Goal: Obtain resource: Obtain resource

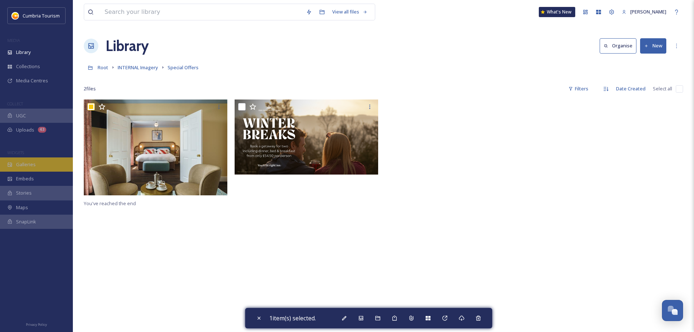
scroll to position [3392, 0]
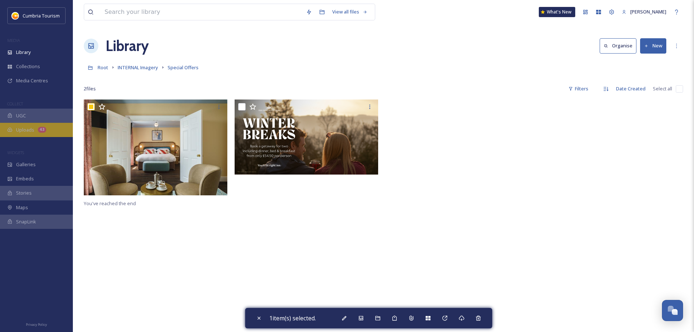
click at [52, 123] on div "Uploads 43" at bounding box center [36, 130] width 73 height 14
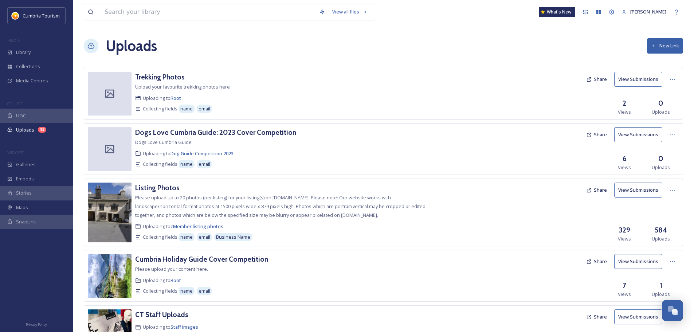
scroll to position [190, 0]
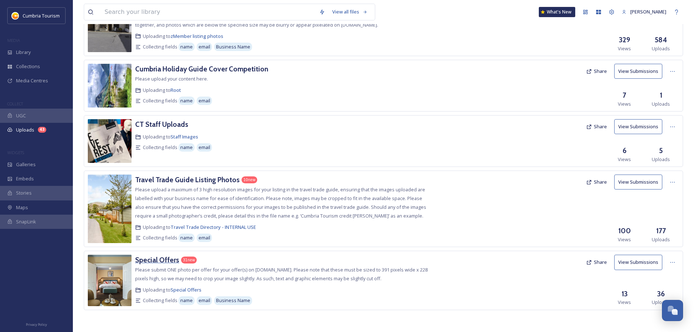
click at [150, 264] on div "Special Offers" at bounding box center [157, 260] width 44 height 11
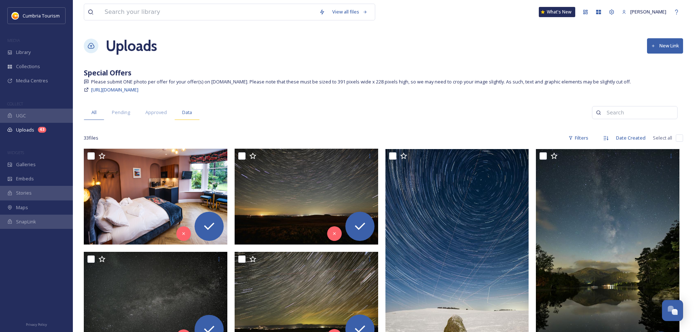
click at [197, 116] on div "Data" at bounding box center [186, 112] width 25 height 15
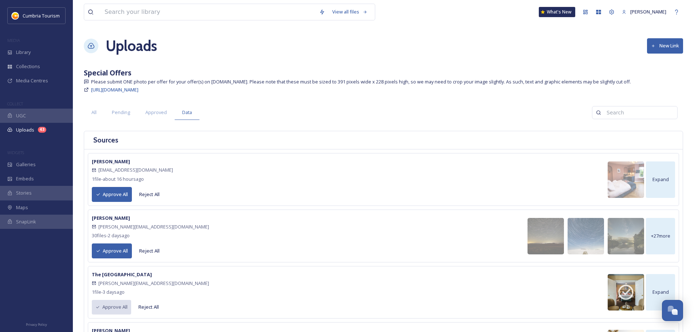
click at [107, 214] on div "[PERSON_NAME] Raeburn [EMAIL_ADDRESS][DOMAIN_NAME] 30 file s - [DATE] Approve A…" at bounding box center [150, 235] width 117 height 45
click at [110, 216] on strong "[PERSON_NAME]" at bounding box center [111, 218] width 38 height 7
click at [110, 217] on strong "[PERSON_NAME]" at bounding box center [111, 218] width 38 height 7
click at [120, 235] on span "30 file s - [DATE]" at bounding box center [111, 235] width 38 height 7
click at [674, 236] on div "+ 27 more" at bounding box center [660, 236] width 29 height 36
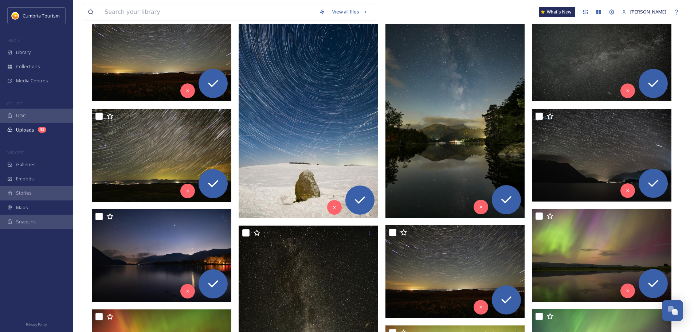
scroll to position [219, 0]
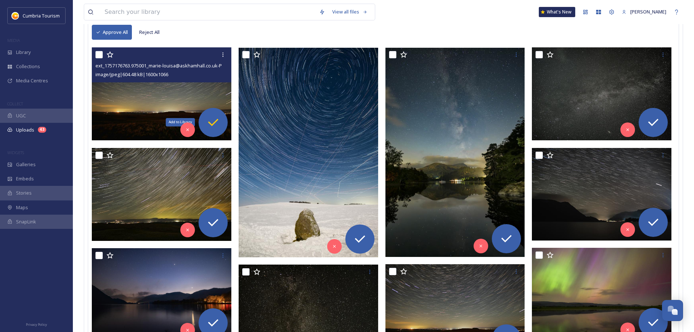
click at [216, 118] on icon at bounding box center [213, 122] width 15 height 15
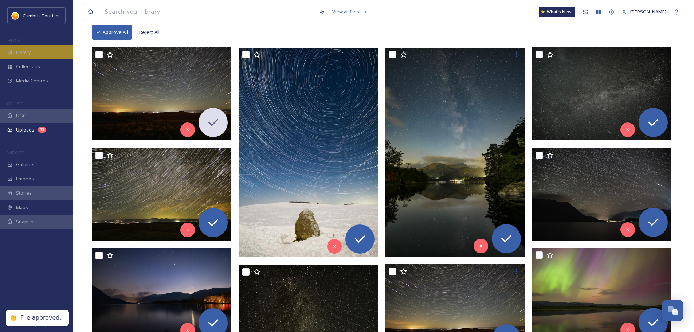
click at [29, 53] on span "Library" at bounding box center [23, 52] width 15 height 7
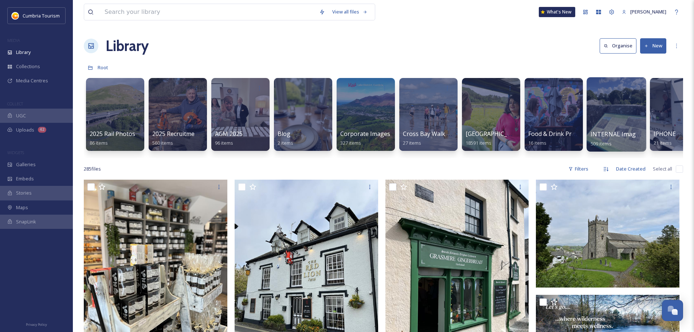
click at [598, 112] on div at bounding box center [615, 114] width 59 height 74
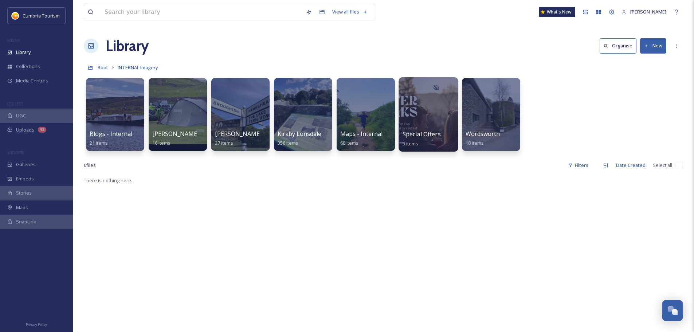
click at [426, 111] on div at bounding box center [427, 114] width 59 height 74
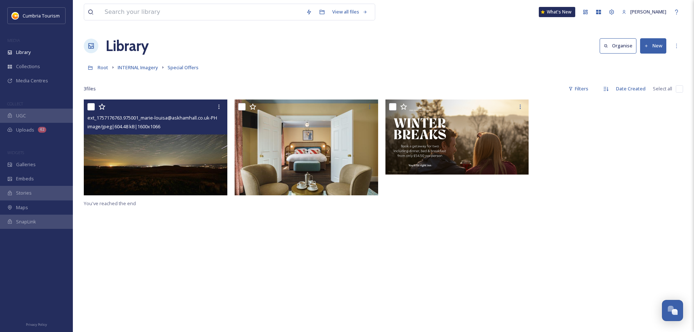
click at [90, 111] on div at bounding box center [156, 106] width 138 height 13
click at [93, 105] on input "checkbox" at bounding box center [90, 106] width 7 height 7
checkbox input "true"
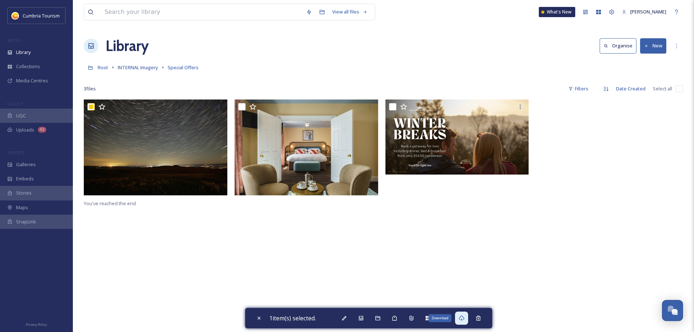
click at [464, 314] on div "Download" at bounding box center [461, 317] width 13 height 13
click at [501, 48] on div "Library Organise New" at bounding box center [383, 46] width 599 height 22
click at [15, 130] on div "Uploads 42" at bounding box center [36, 130] width 73 height 14
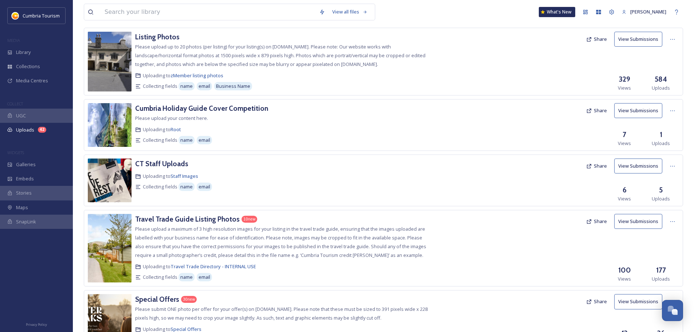
scroll to position [190, 0]
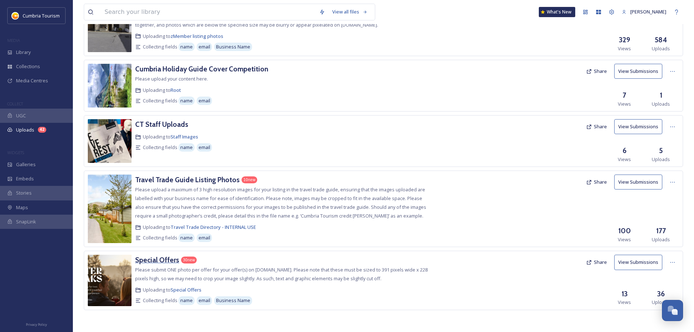
click at [156, 256] on h3 "Special Offers" at bounding box center [157, 259] width 44 height 9
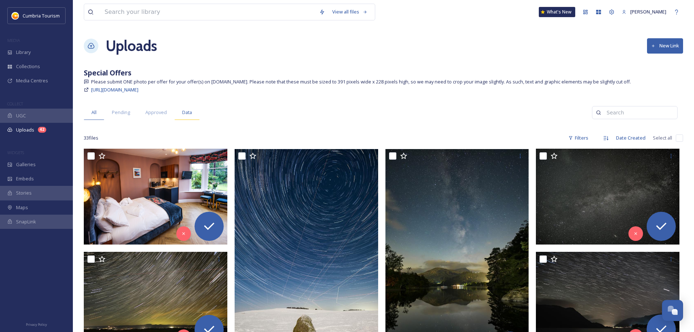
click at [188, 113] on span "Data" at bounding box center [187, 112] width 10 height 7
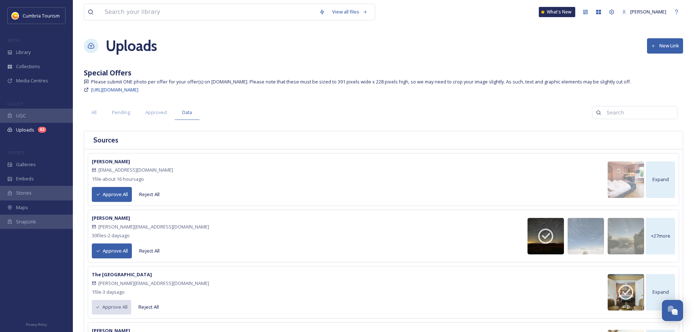
click at [111, 198] on button "Approve All" at bounding box center [112, 194] width 40 height 15
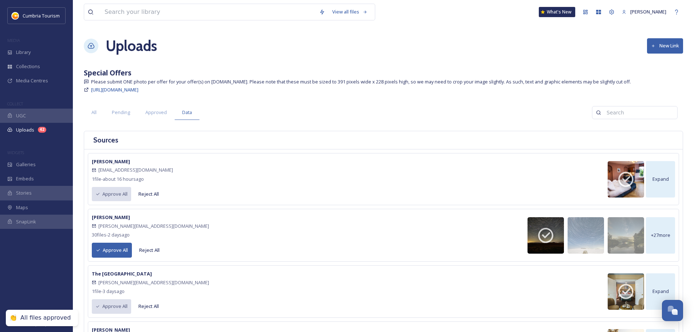
click at [17, 44] on div "MEDIA" at bounding box center [36, 40] width 73 height 9
click at [24, 47] on div "Library" at bounding box center [36, 52] width 73 height 14
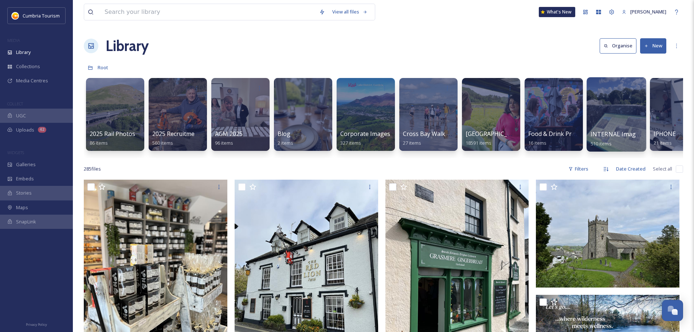
click at [615, 107] on div at bounding box center [615, 114] width 59 height 74
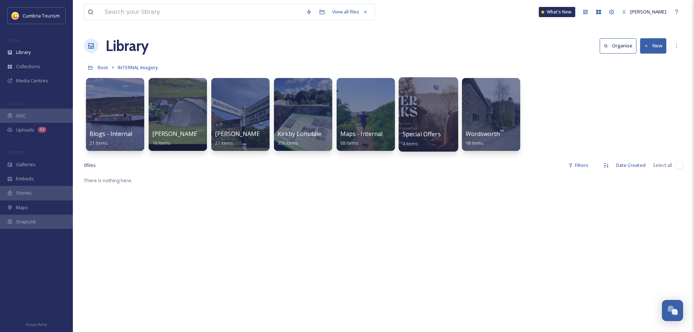
click at [423, 114] on div at bounding box center [427, 114] width 59 height 74
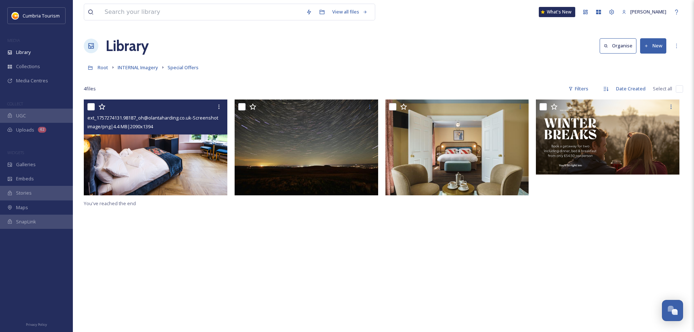
click at [90, 105] on input "checkbox" at bounding box center [90, 106] width 7 height 7
checkbox input "true"
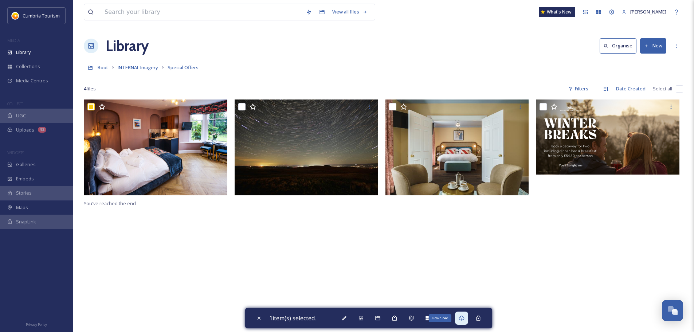
click at [462, 319] on icon at bounding box center [461, 317] width 5 height 5
click at [34, 46] on div "Library" at bounding box center [36, 52] width 73 height 14
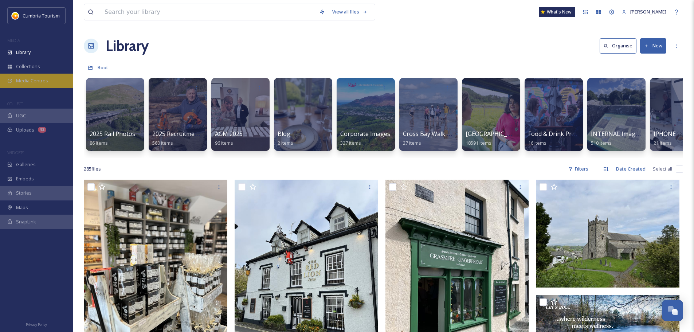
click at [30, 79] on span "Media Centres" at bounding box center [32, 80] width 32 height 7
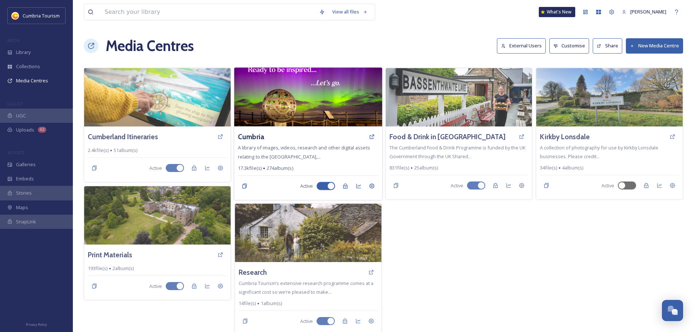
click at [316, 124] on img at bounding box center [308, 96] width 148 height 59
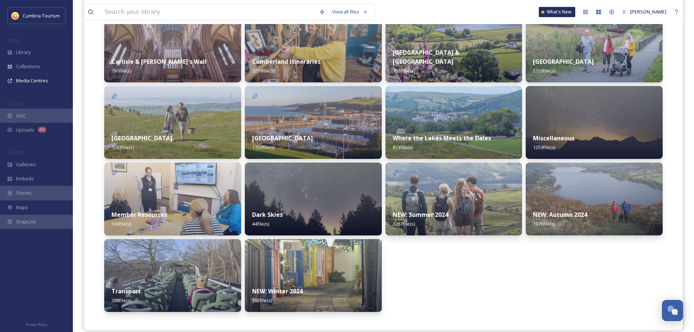
scroll to position [213, 0]
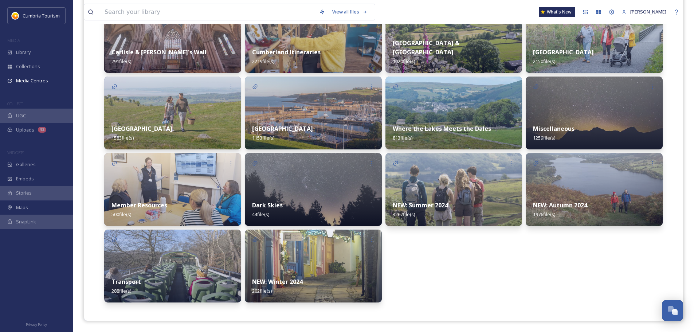
click at [582, 204] on strong "NEW: Autumn 2024" at bounding box center [560, 205] width 54 height 8
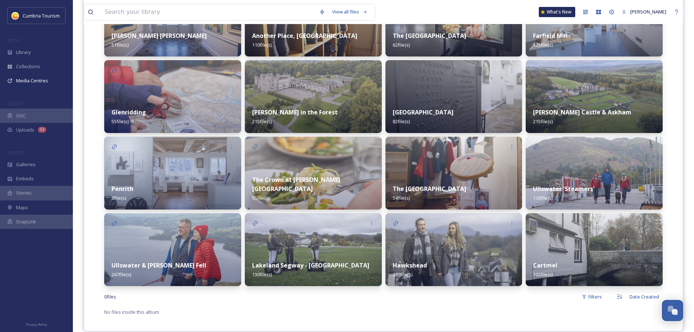
scroll to position [240, 0]
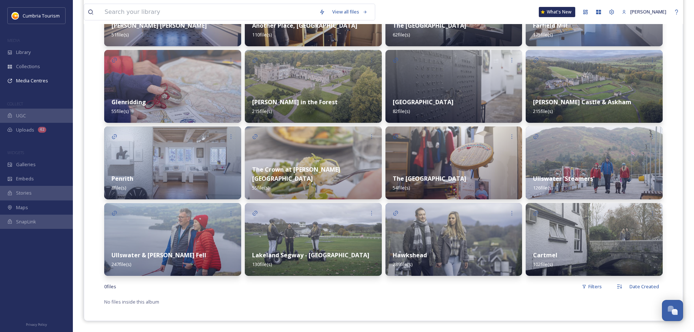
click at [607, 177] on div "Ullswater 'Steamers' 126 file(s)" at bounding box center [594, 183] width 137 height 32
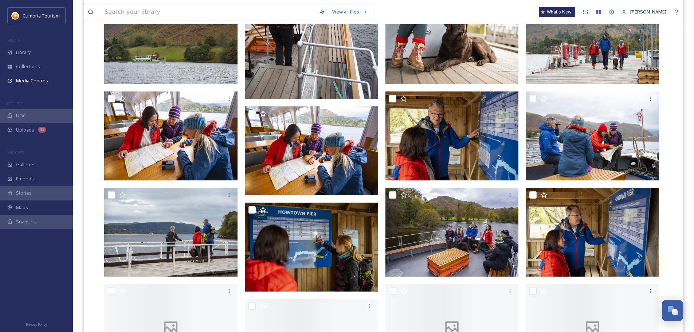
scroll to position [364, 0]
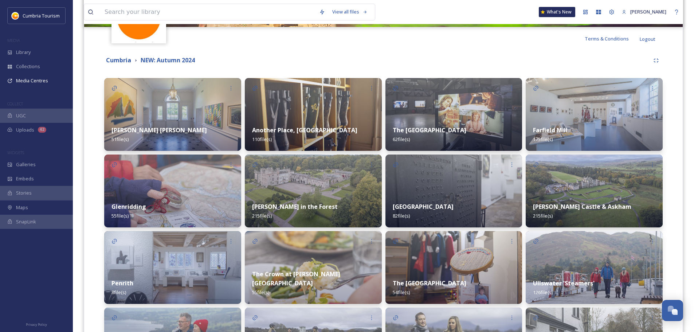
scroll to position [146, 0]
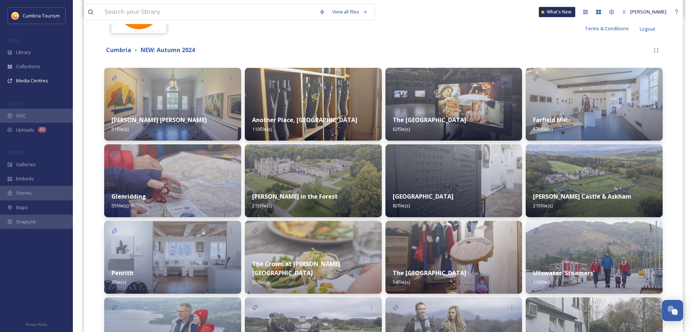
click at [322, 187] on div "[PERSON_NAME] in the Forest 215 file(s)" at bounding box center [313, 201] width 137 height 32
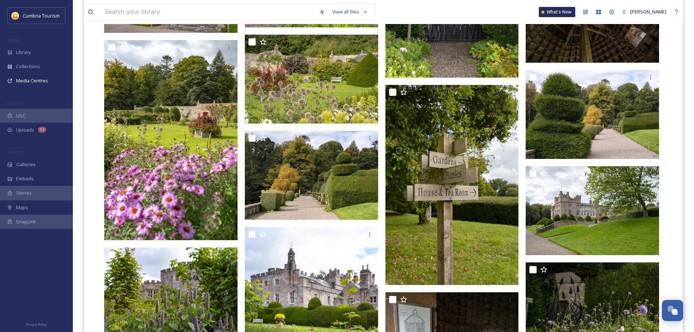
scroll to position [2003, 0]
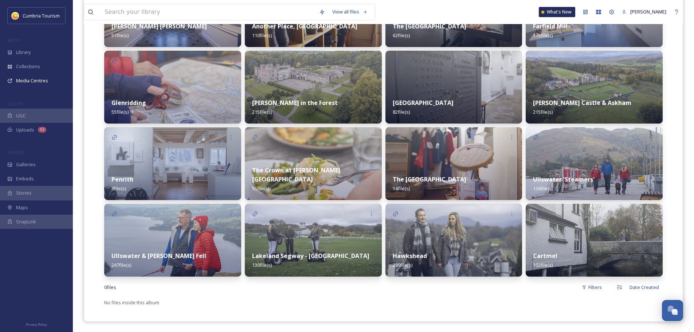
scroll to position [240, 0]
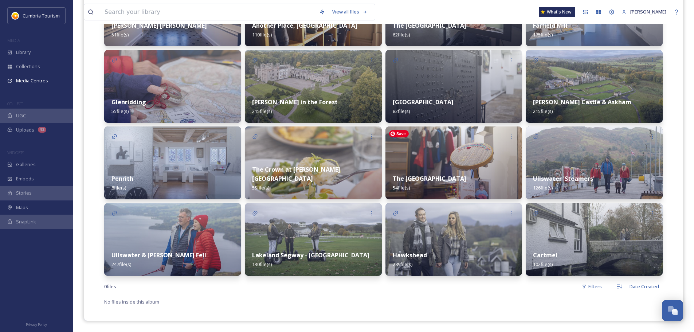
click at [463, 166] on img at bounding box center [453, 162] width 137 height 73
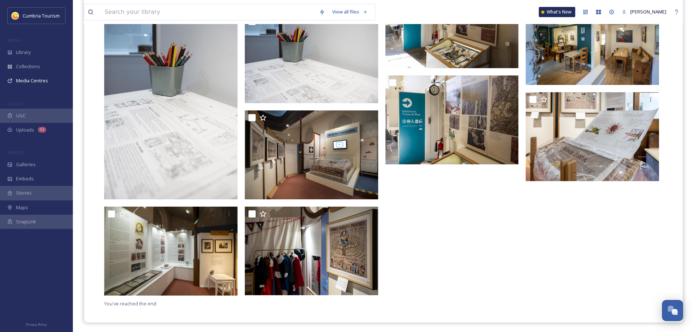
scroll to position [1502, 0]
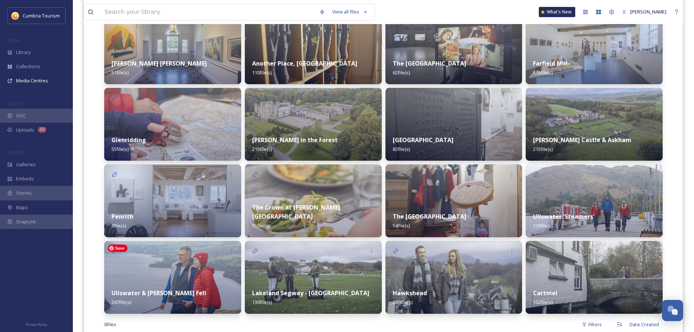
scroll to position [219, 0]
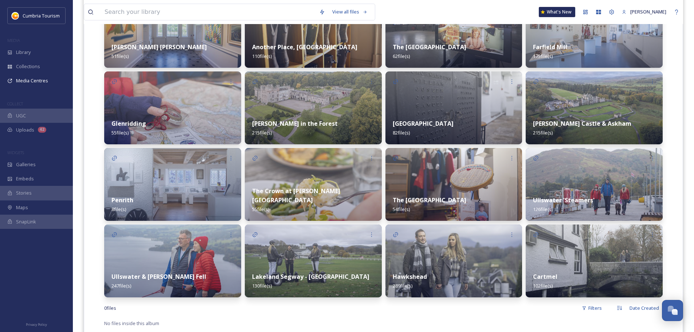
click at [605, 124] on strong "[PERSON_NAME] Castle & Askham" at bounding box center [582, 123] width 98 height 8
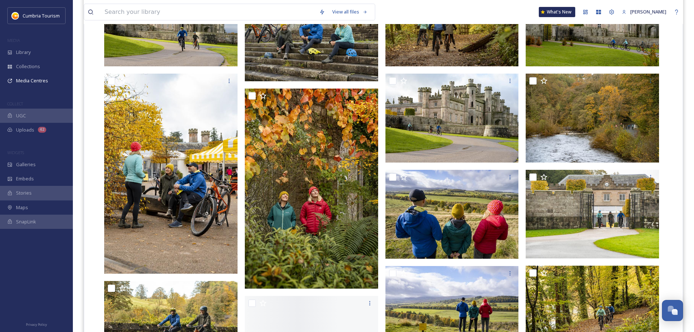
scroll to position [1566, 0]
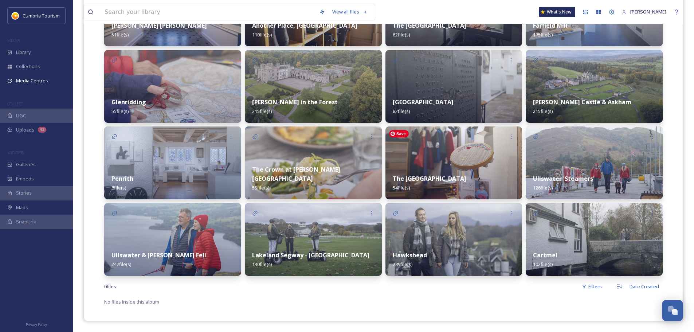
scroll to position [131, 0]
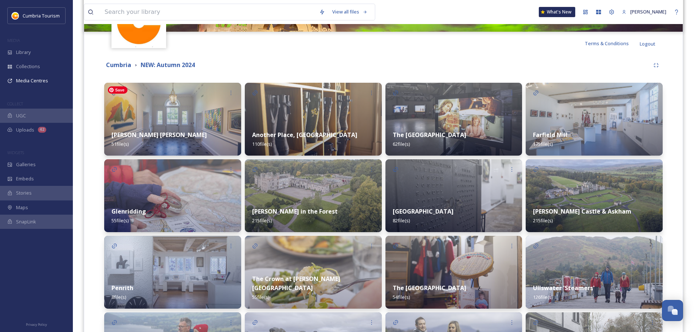
click at [180, 112] on img at bounding box center [172, 119] width 137 height 73
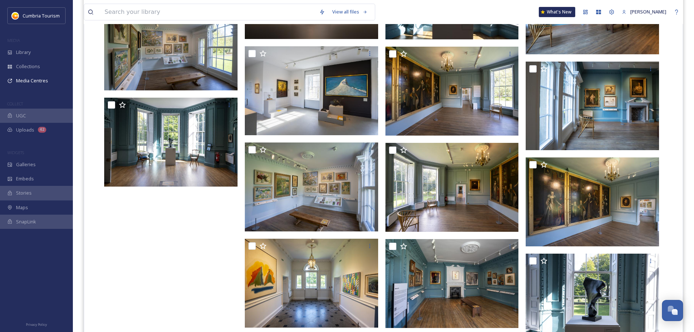
scroll to position [1310, 0]
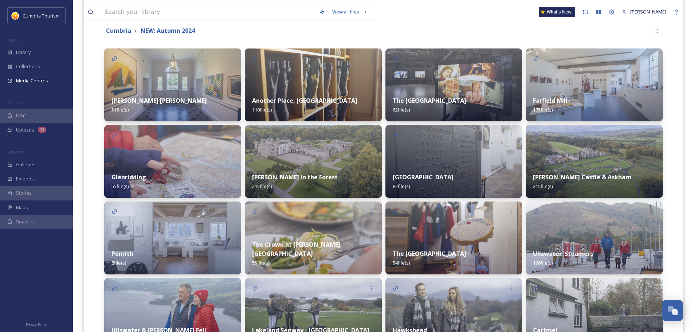
scroll to position [219, 0]
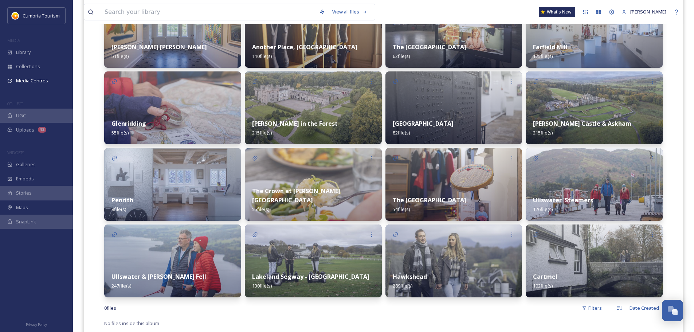
click at [453, 50] on div "The Dock Museum 62 file(s)" at bounding box center [453, 51] width 137 height 32
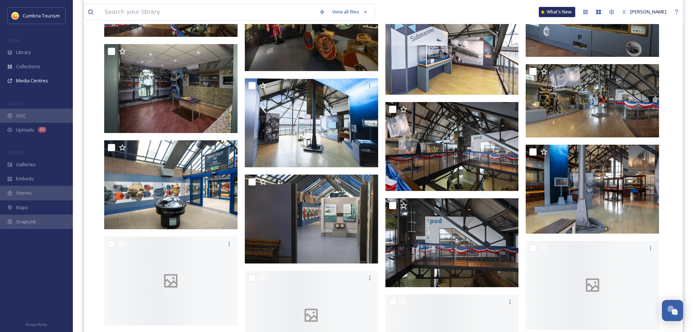
scroll to position [1238, 0]
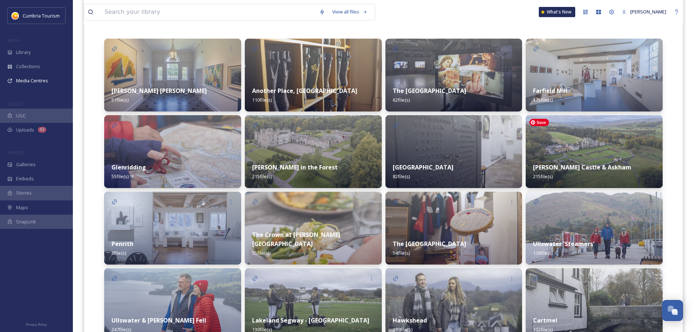
scroll to position [182, 0]
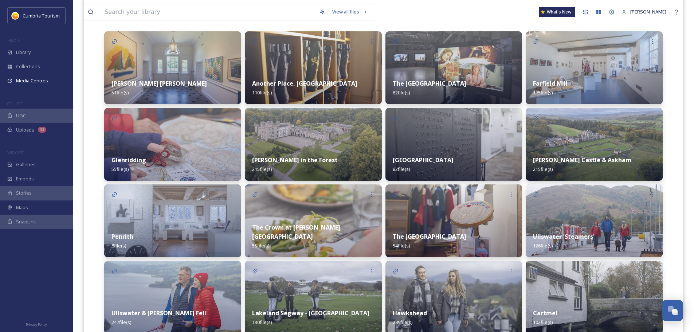
click at [601, 90] on div "Farfield Mill 175 file(s)" at bounding box center [594, 88] width 137 height 32
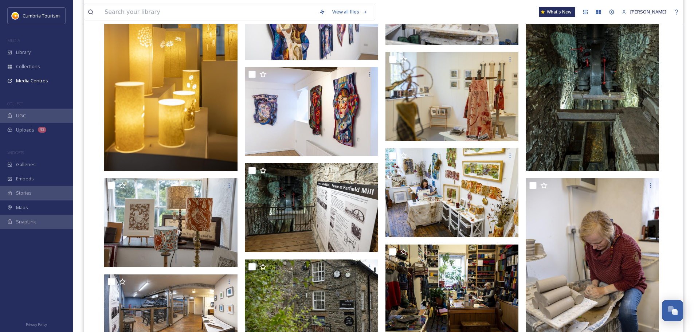
scroll to position [1639, 0]
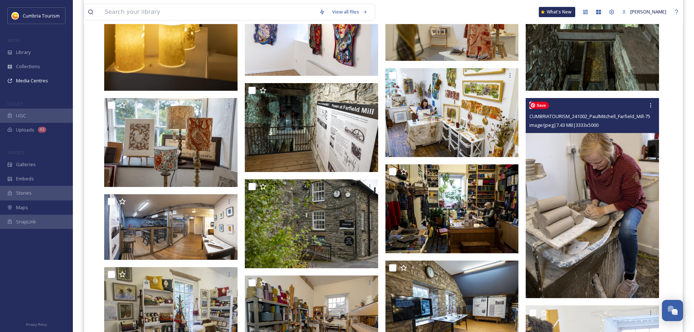
drag, startPoint x: 655, startPoint y: 170, endPoint x: 654, endPoint y: 166, distance: 4.4
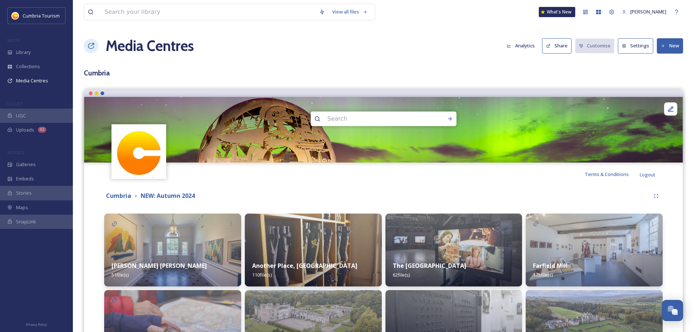
click at [347, 123] on input at bounding box center [374, 119] width 100 height 16
type input "family"
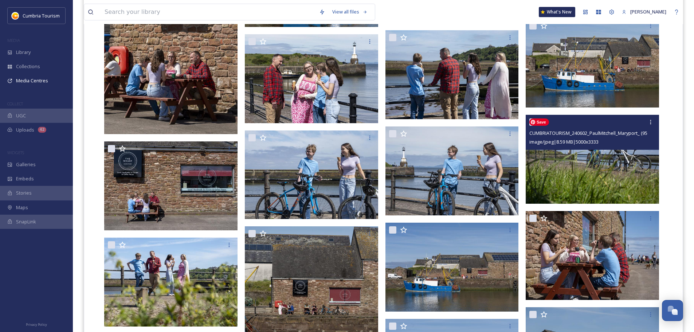
scroll to position [1826, 0]
